Goal: Navigation & Orientation: Find specific page/section

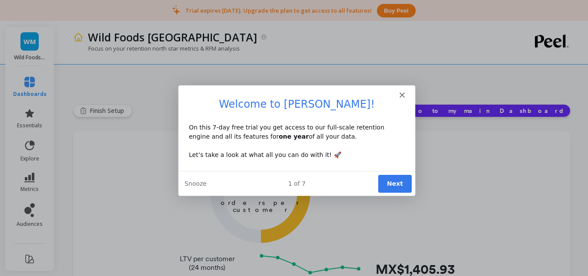
click at [397, 184] on button "Next" at bounding box center [395, 183] width 34 height 18
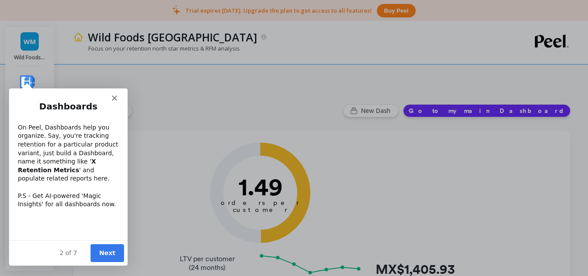
click at [111, 250] on button "Next" at bounding box center [107, 252] width 34 height 18
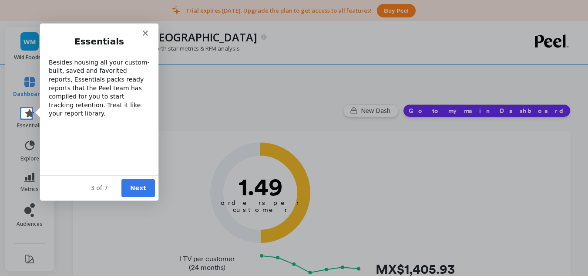
click at [148, 180] on button "Next" at bounding box center [138, 188] width 34 height 18
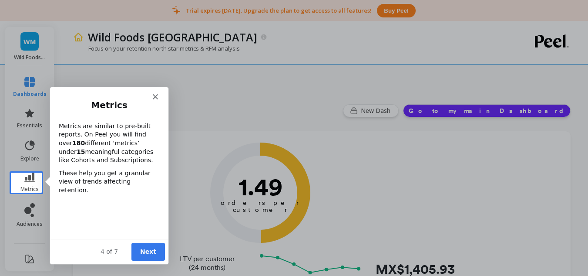
click at [152, 98] on icon "Close" at bounding box center [154, 96] width 5 height 5
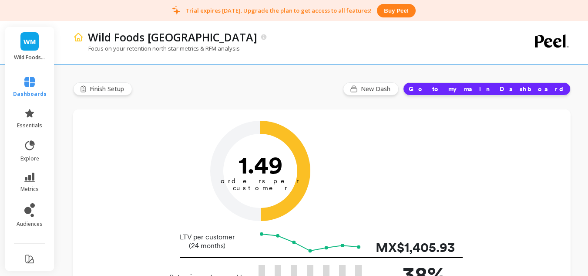
scroll to position [22, 0]
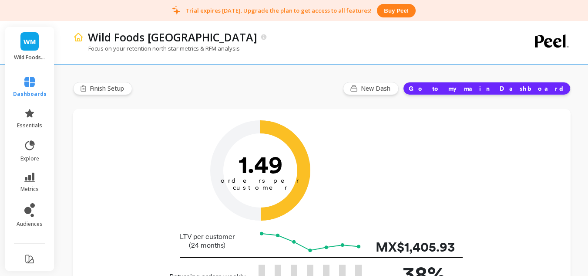
click at [527, 88] on button "Go to my main Dashboard" at bounding box center [487, 88] width 168 height 13
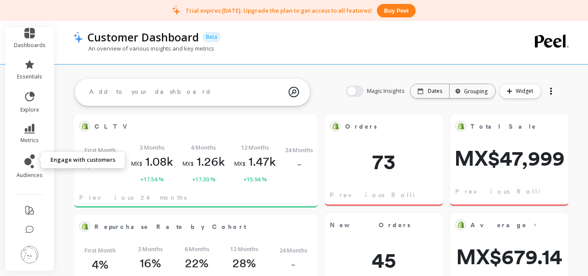
scroll to position [233, 213]
